Goal: Check status: Check status

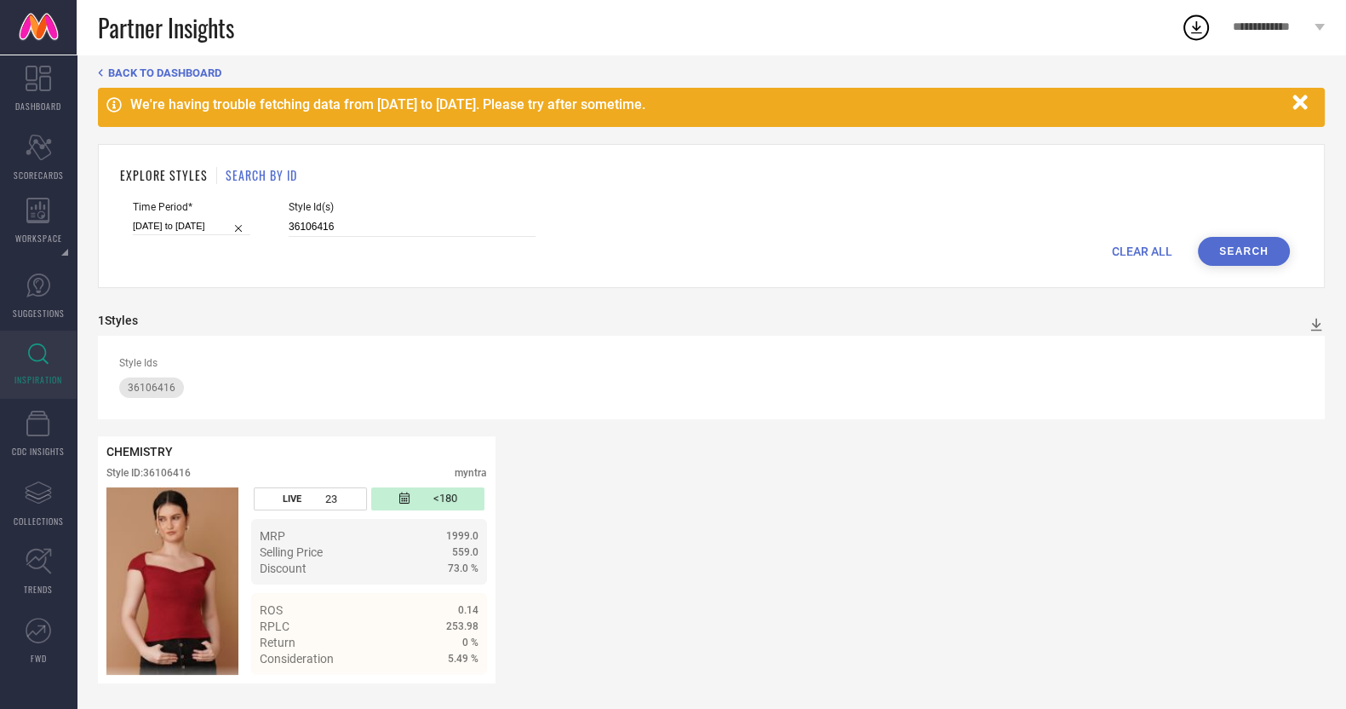
scroll to position [17, 0]
click at [319, 243] on div "CLEAR ALL Search" at bounding box center [711, 251] width 1157 height 29
click at [324, 227] on input "36106416" at bounding box center [412, 227] width 247 height 20
paste input "4013572"
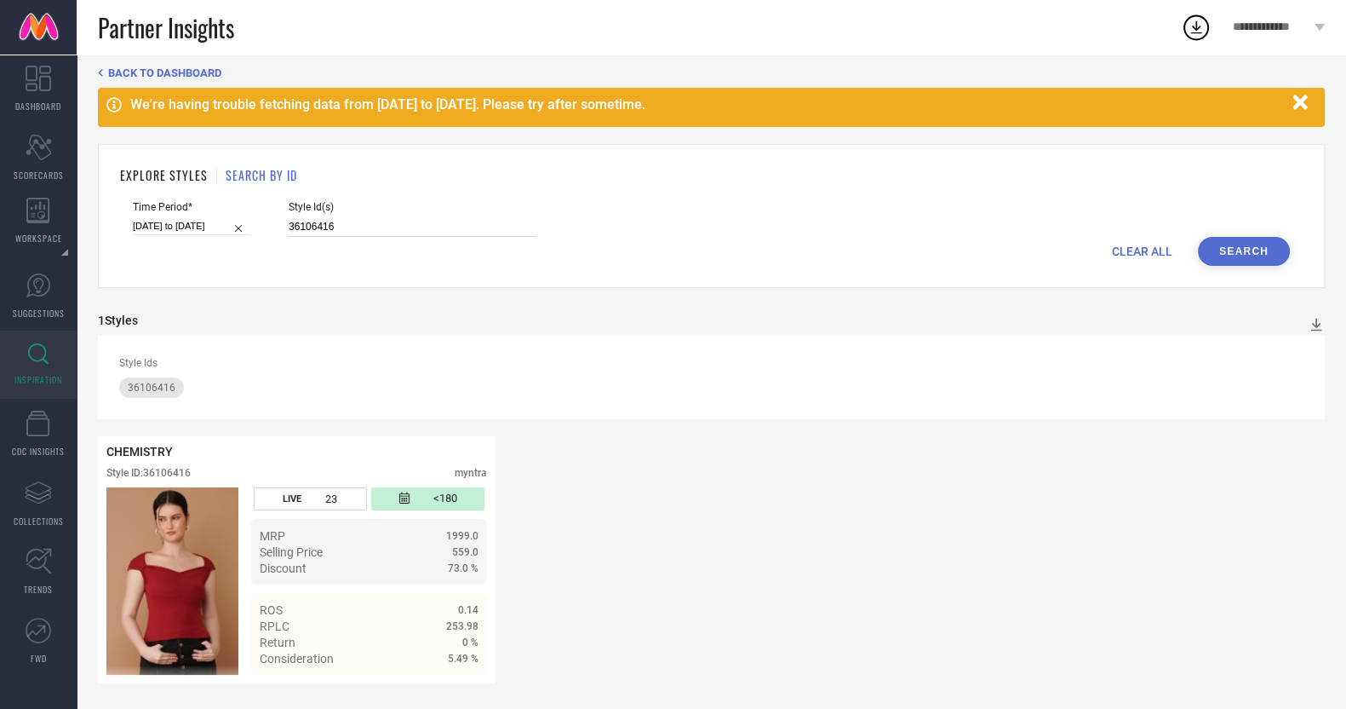
type input "34013572"
click at [194, 228] on input "[DATE] to [DATE]" at bounding box center [192, 226] width 118 height 18
select select "7"
select select "2025"
select select "8"
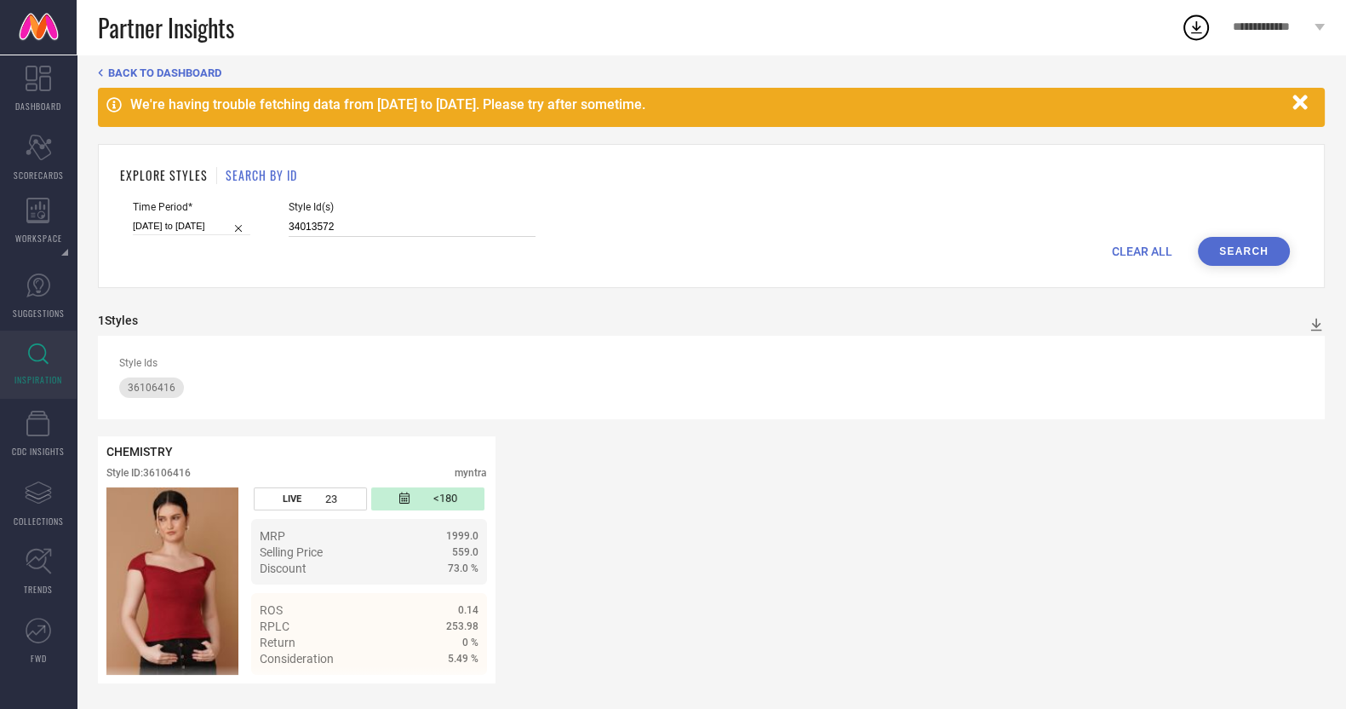
select select "2025"
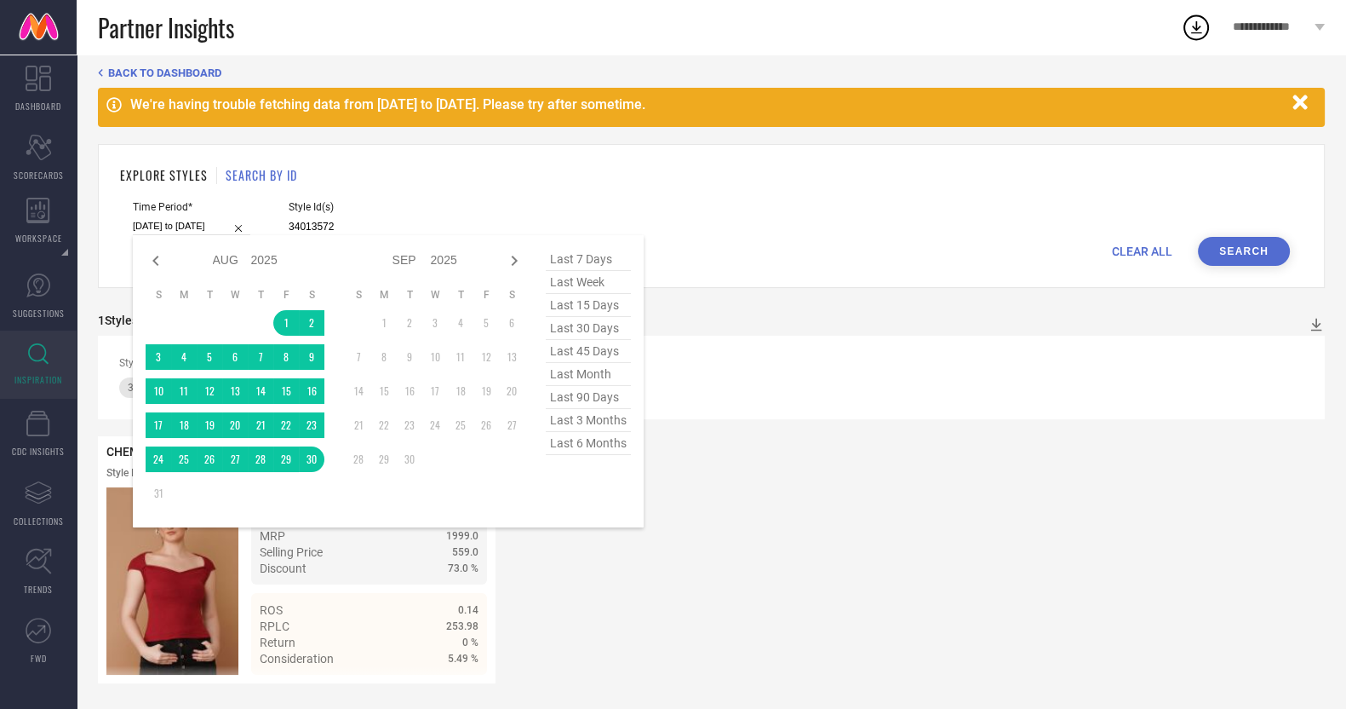
type input "34013572"
click at [573, 303] on span "last 15 days" at bounding box center [588, 305] width 85 height 23
type input "[DATE] to [DATE]"
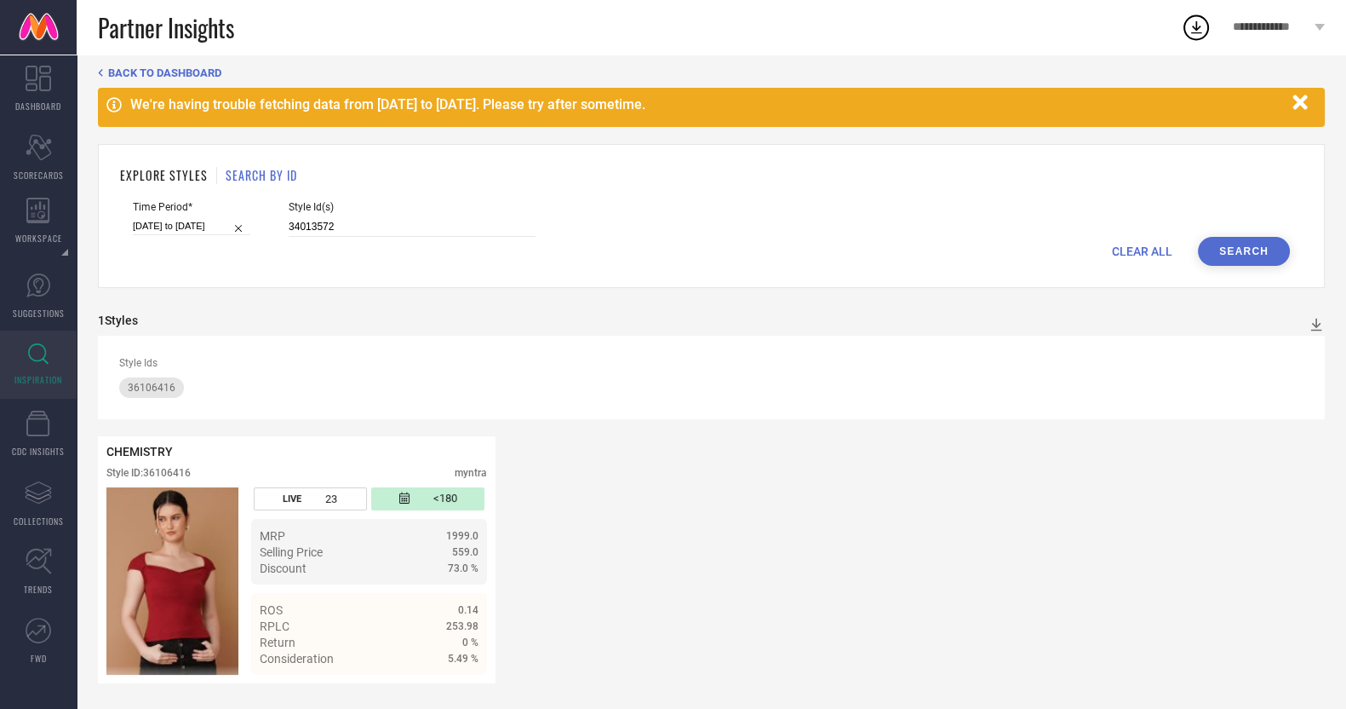
click at [1218, 250] on button "Search" at bounding box center [1244, 251] width 92 height 29
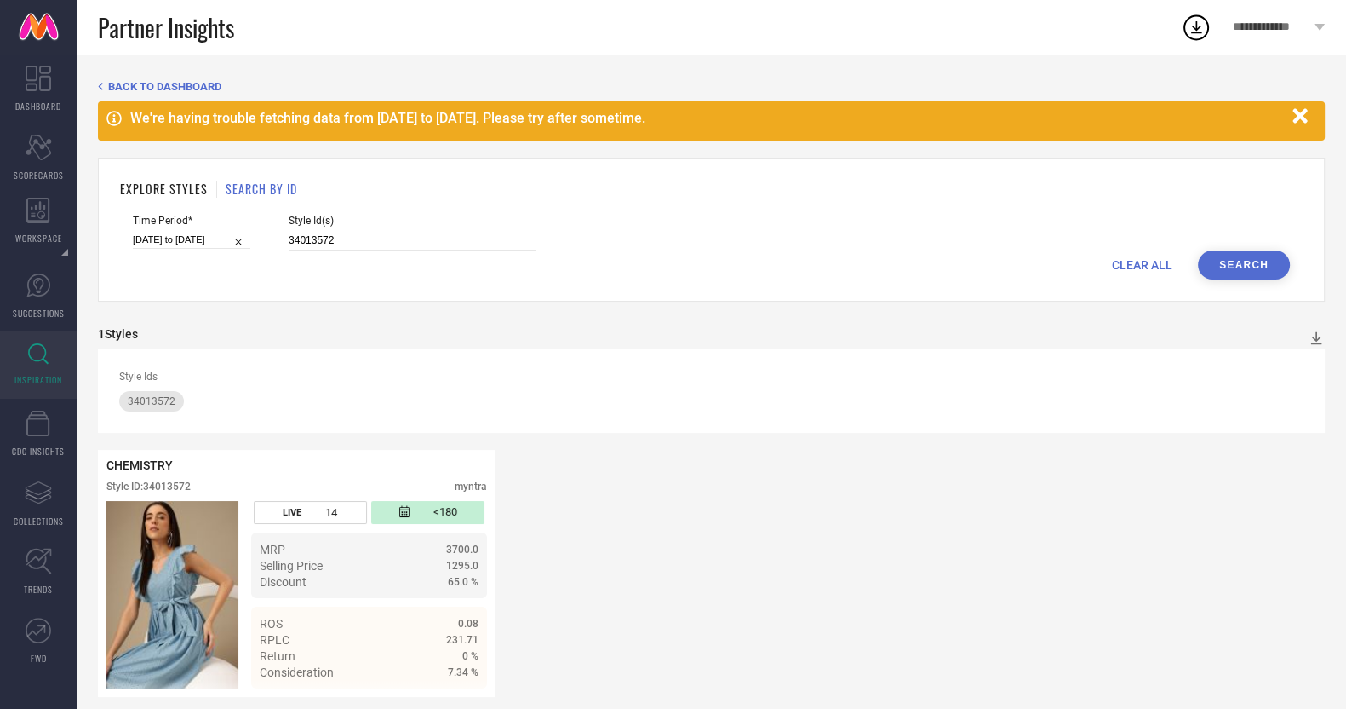
scroll to position [18, 0]
